Goal: Communication & Community: Answer question/provide support

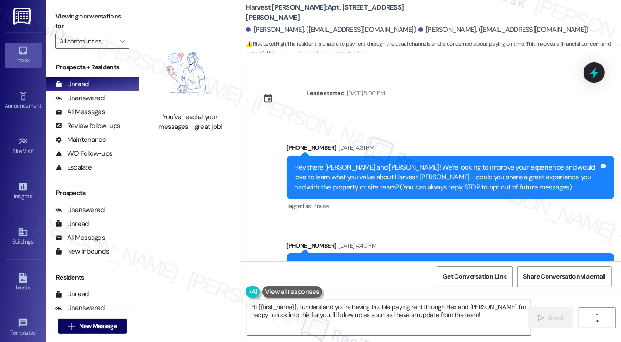
scroll to position [6266, 0]
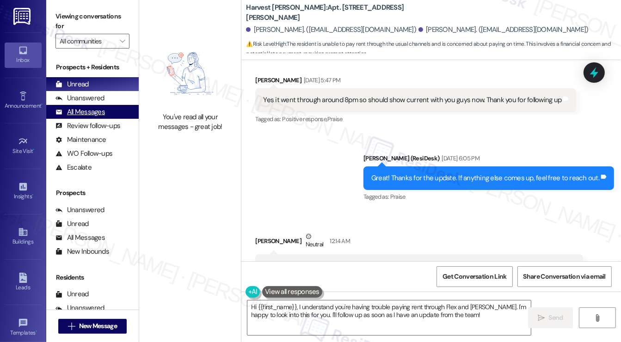
click at [111, 106] on div "All Messages (undefined)" at bounding box center [92, 112] width 92 height 14
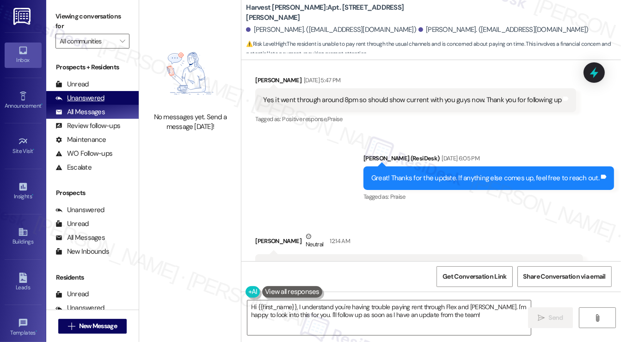
click at [111, 99] on div "Unanswered (0)" at bounding box center [92, 98] width 92 height 14
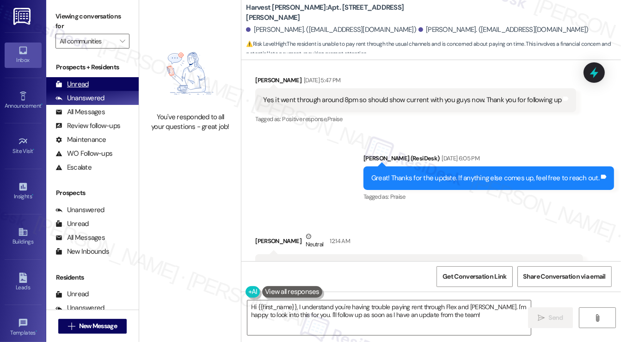
click at [113, 89] on div "Unread (0)" at bounding box center [92, 84] width 92 height 14
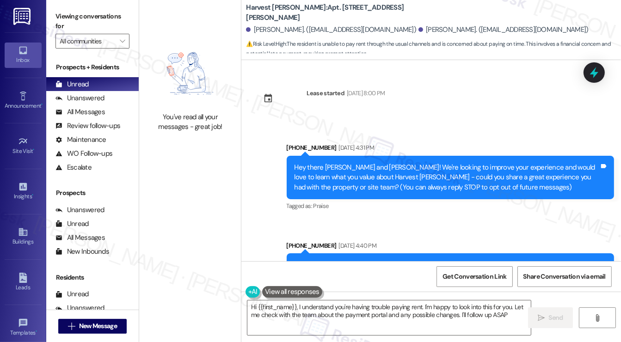
type textarea "Hi {{first_name}}, I understand you're having trouble paying rent. I'm happy to…"
